Goal: Manage account settings

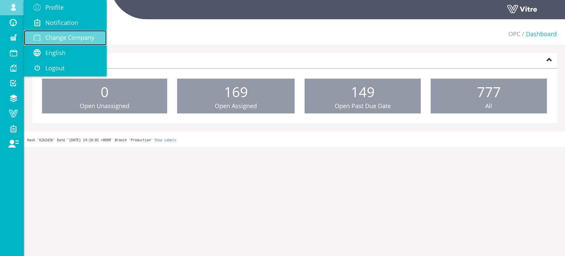
click at [65, 41] on span "Change Company" at bounding box center [69, 37] width 49 height 8
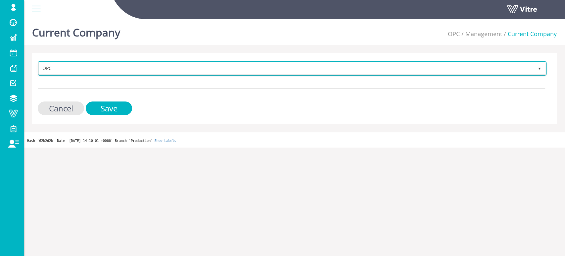
click at [160, 69] on span "OPC" at bounding box center [286, 68] width 495 height 12
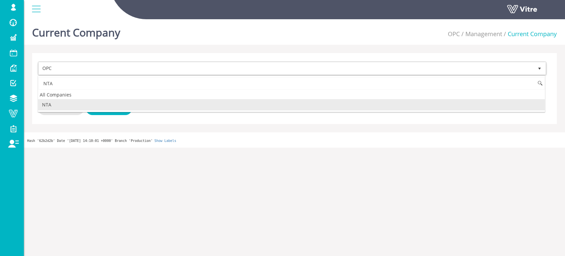
click at [58, 107] on li "NTA" at bounding box center [291, 104] width 507 height 11
type input "NTA"
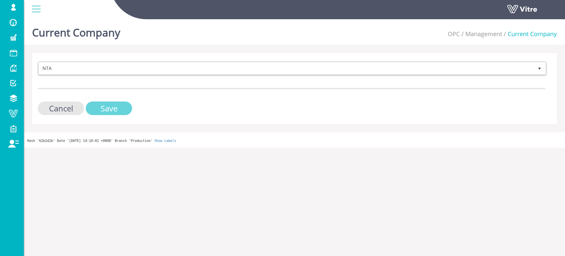
click at [109, 108] on input "Save" at bounding box center [109, 108] width 46 height 14
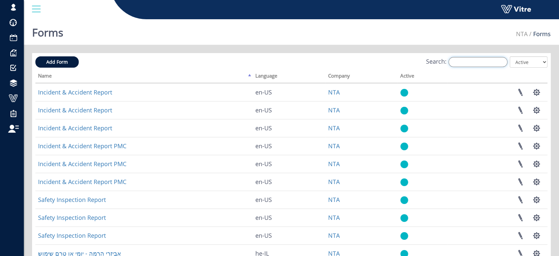
click at [488, 61] on input "Search:" at bounding box center [478, 62] width 59 height 10
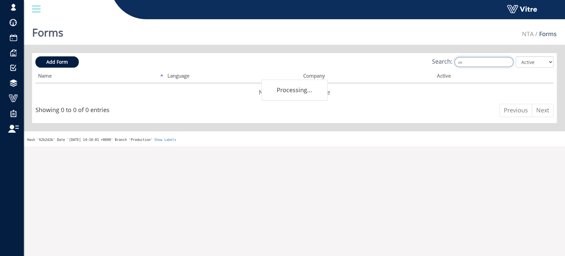
type input "v"
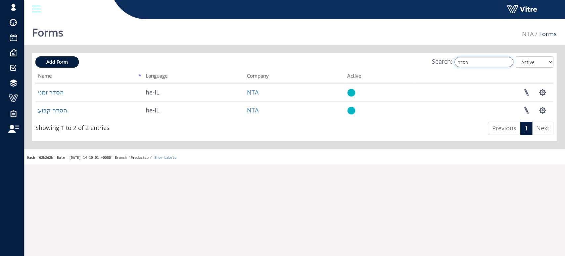
type input "הסדר"
